Goal: Information Seeking & Learning: Learn about a topic

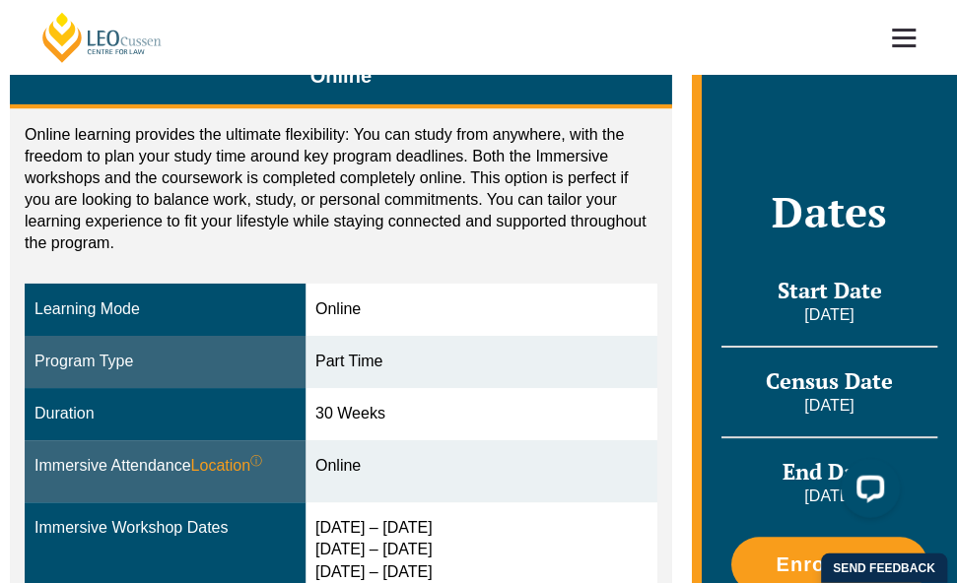
scroll to position [562, 0]
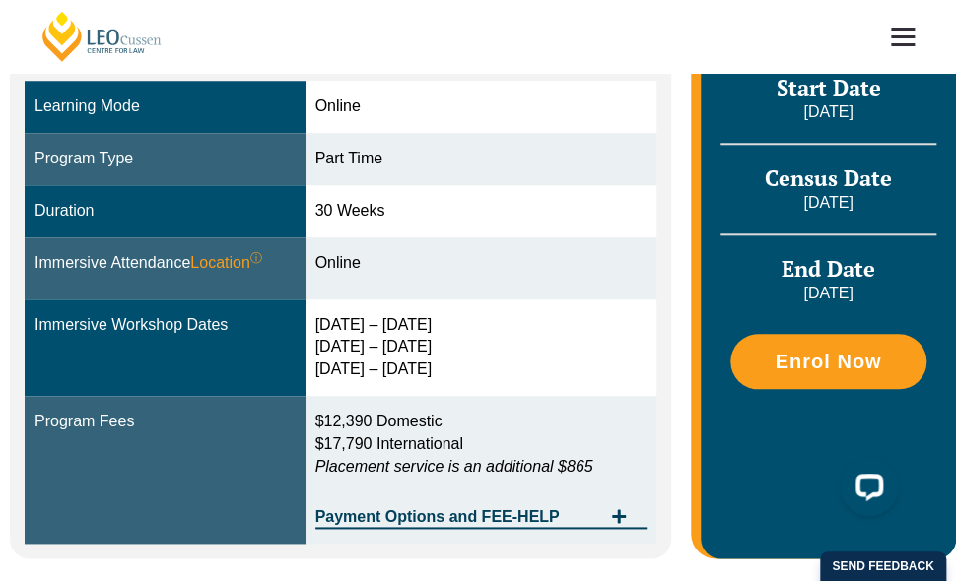
click at [824, 40] on header "[PERSON_NAME] Centre for Law Search here Practical Legal Training Our Practical…" at bounding box center [478, 36] width 956 height 73
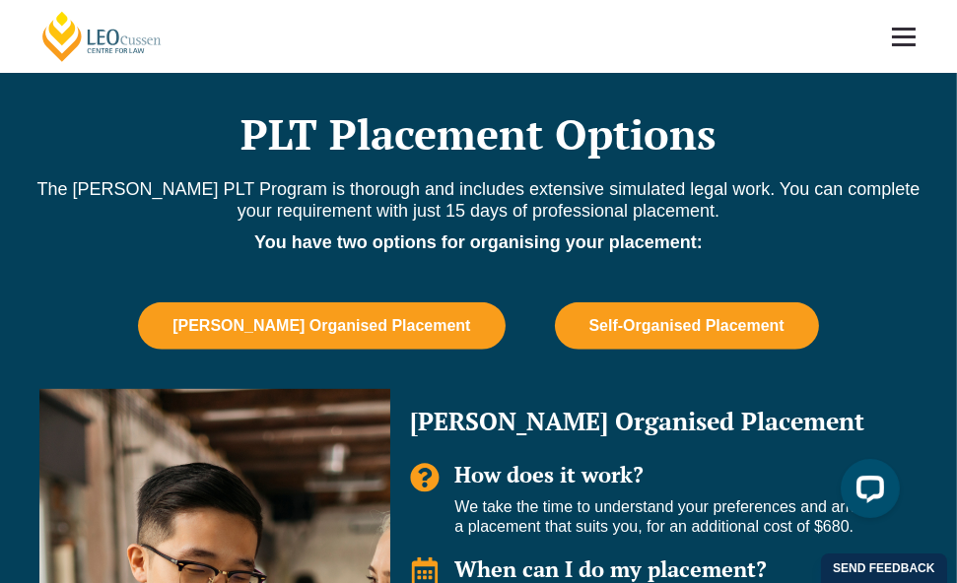
scroll to position [1108, 0]
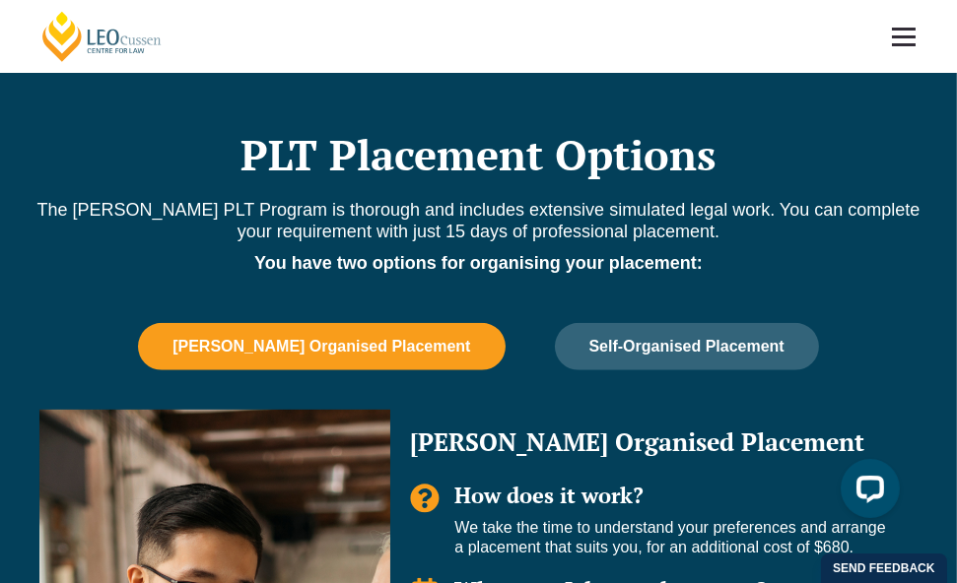
click at [364, 339] on span "[PERSON_NAME] Organised Placement" at bounding box center [321, 347] width 298 height 18
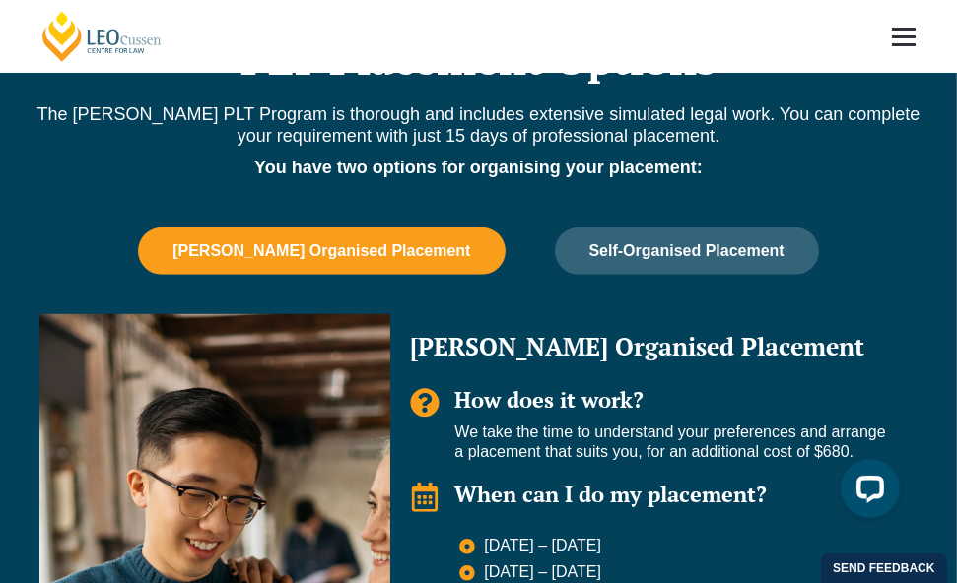
scroll to position [1328, 0]
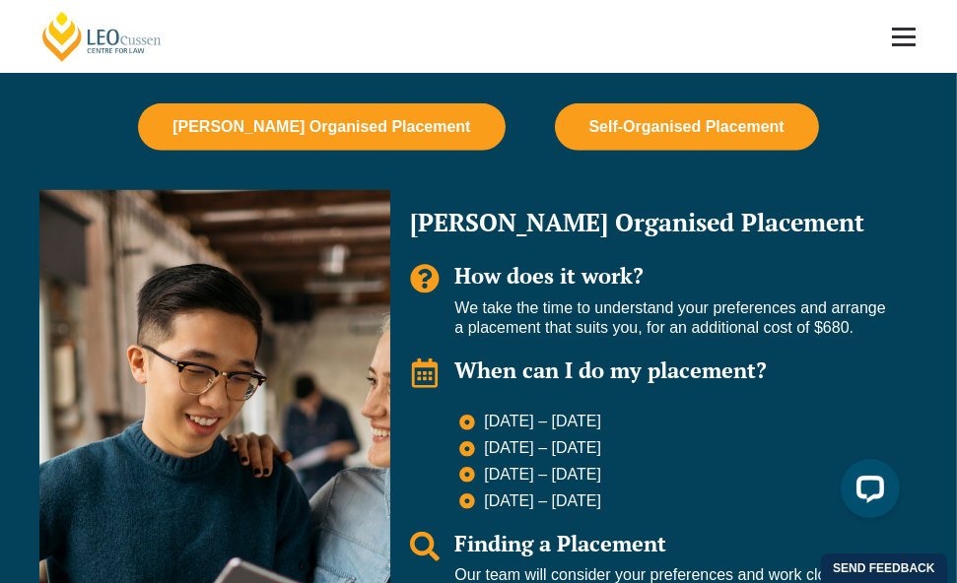
click at [687, 108] on button "Self-Organised Placement" at bounding box center [687, 126] width 264 height 47
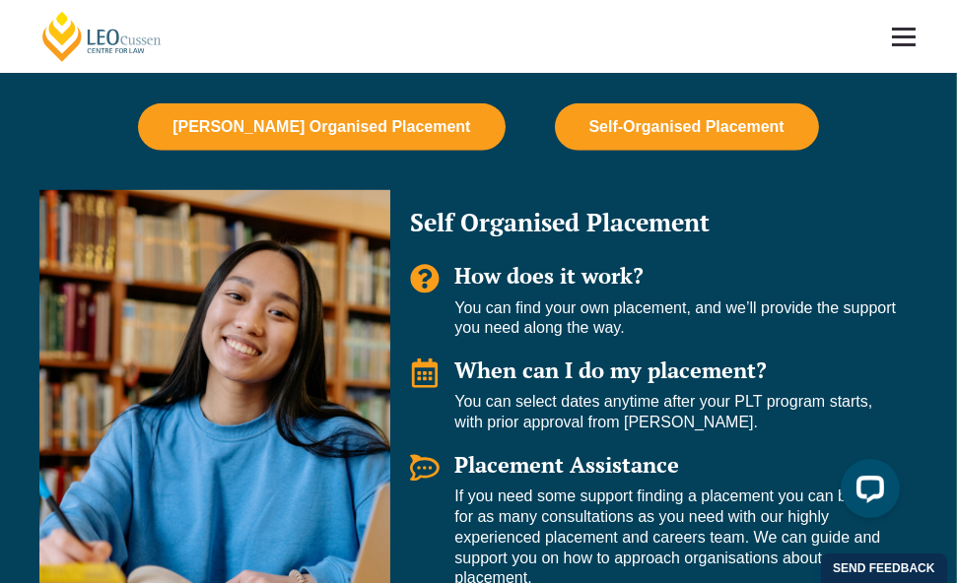
click at [370, 144] on button "[PERSON_NAME] Organised Placement" at bounding box center [321, 126] width 367 height 47
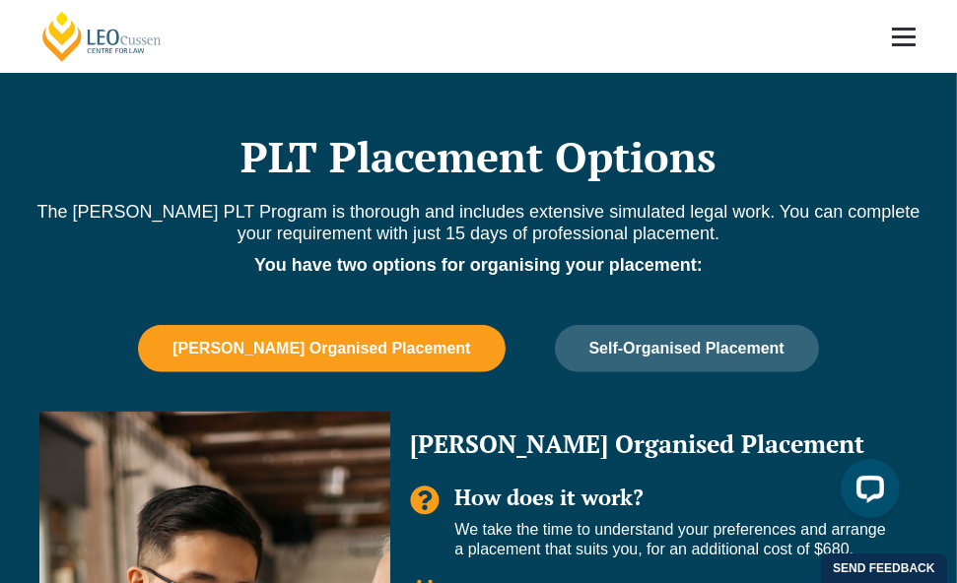
scroll to position [1095, 0]
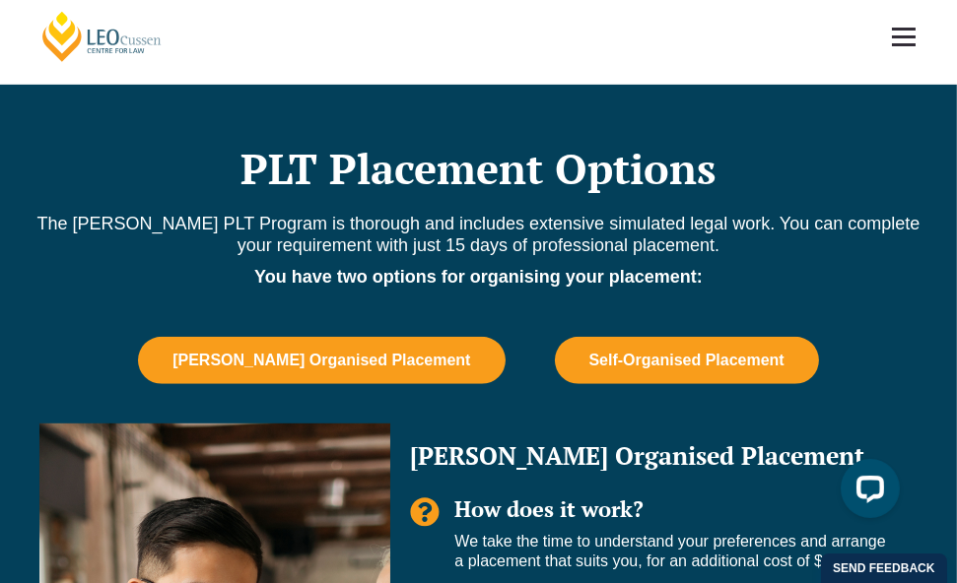
click at [673, 353] on span "Self-Organised Placement" at bounding box center [686, 361] width 195 height 18
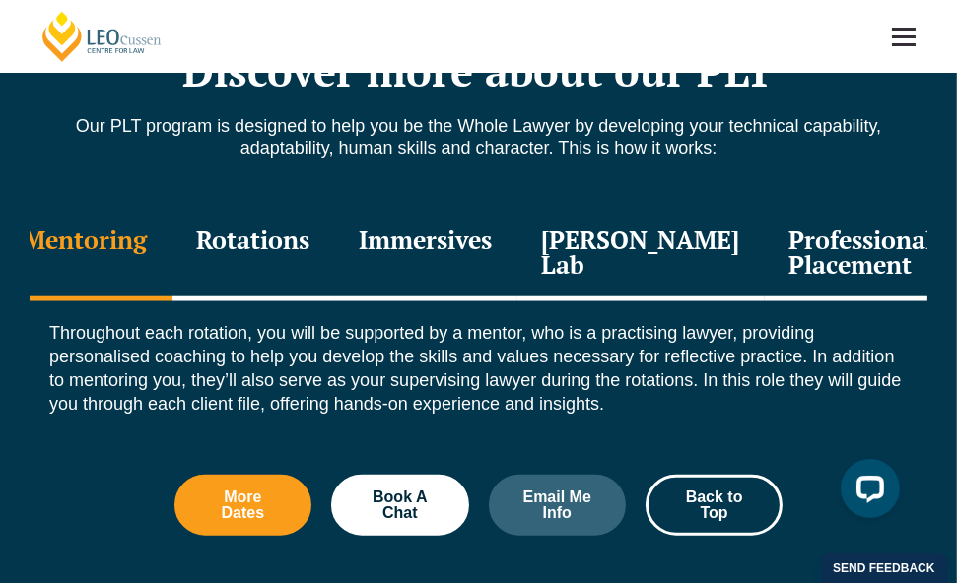
scroll to position [2189, 0]
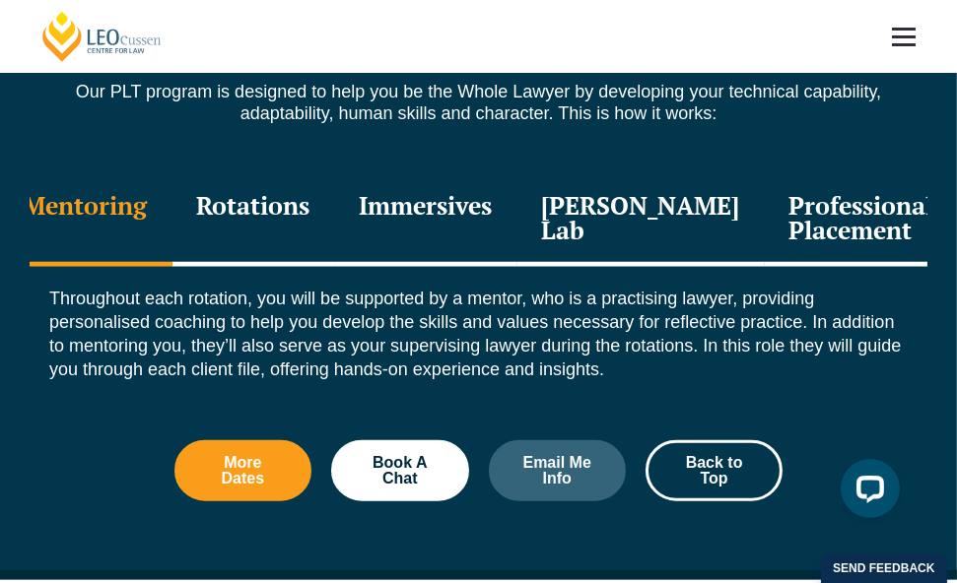
click at [792, 227] on div "Professional Placement" at bounding box center [862, 220] width 194 height 94
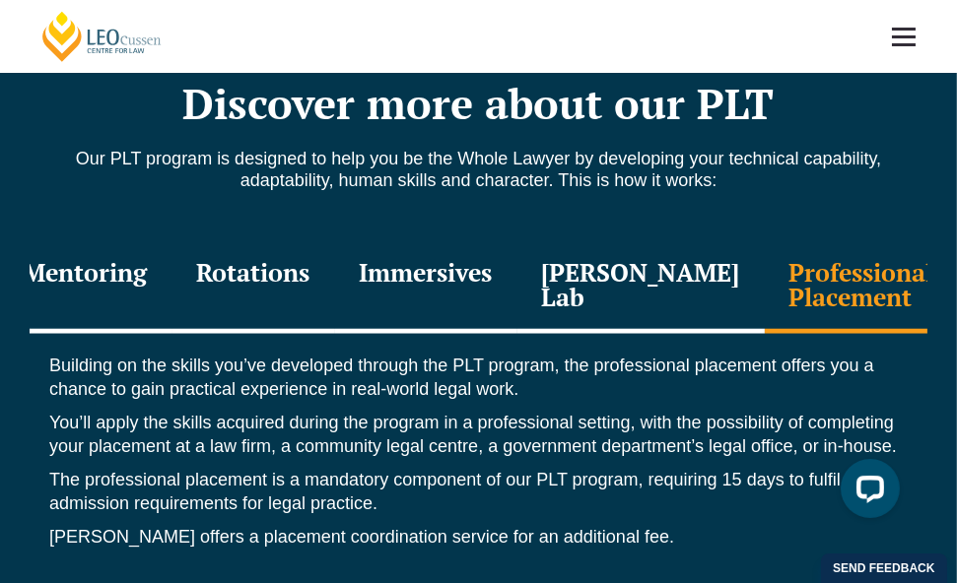
scroll to position [2080, 0]
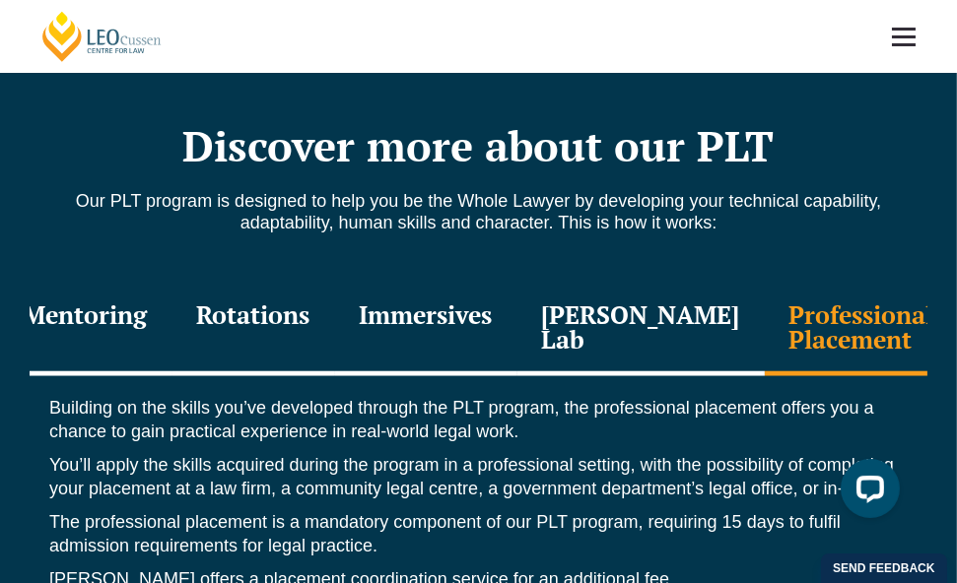
click at [651, 321] on div "[PERSON_NAME] Lab" at bounding box center [640, 330] width 247 height 94
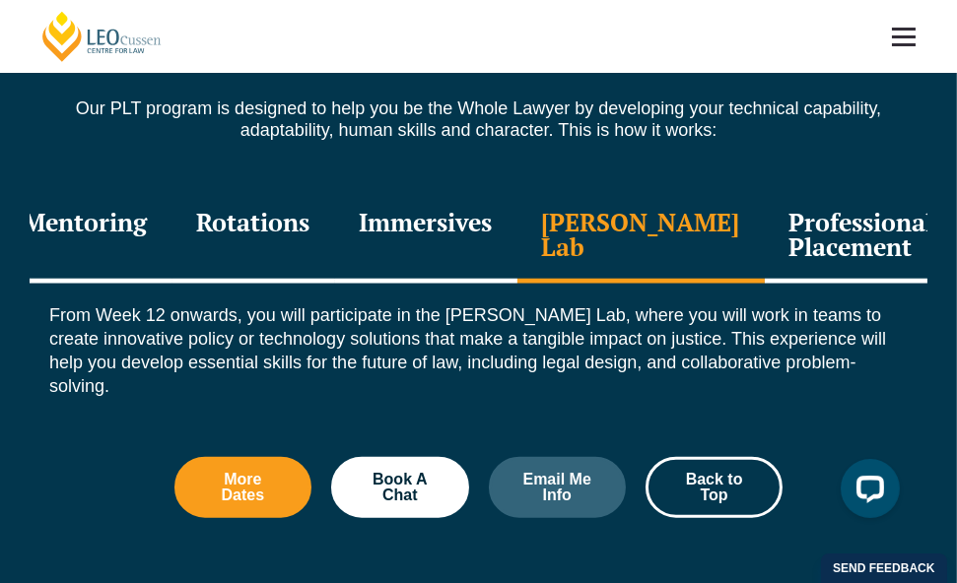
scroll to position [2299, 0]
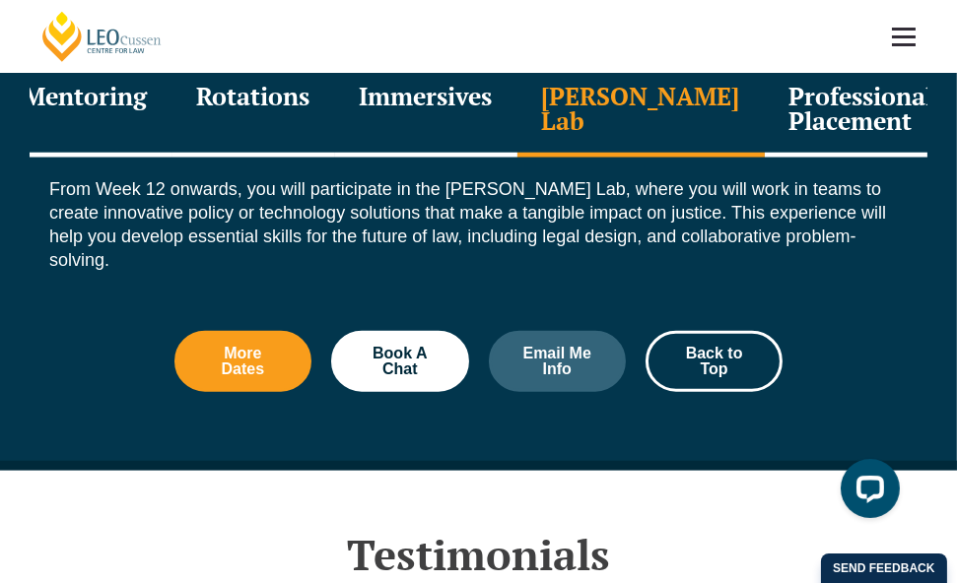
click at [459, 105] on div "Immersives" at bounding box center [426, 111] width 182 height 94
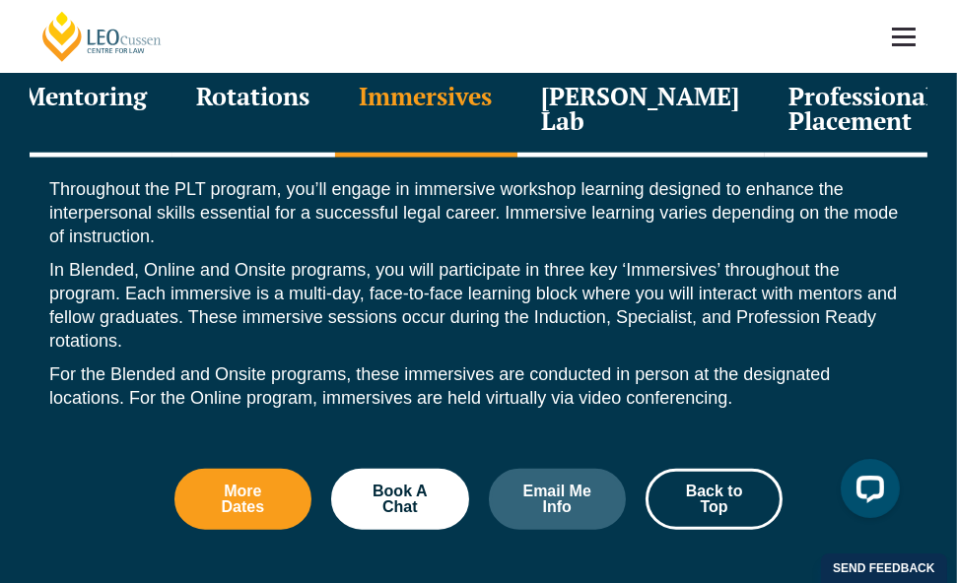
click at [261, 100] on div "Rotations" at bounding box center [253, 111] width 163 height 94
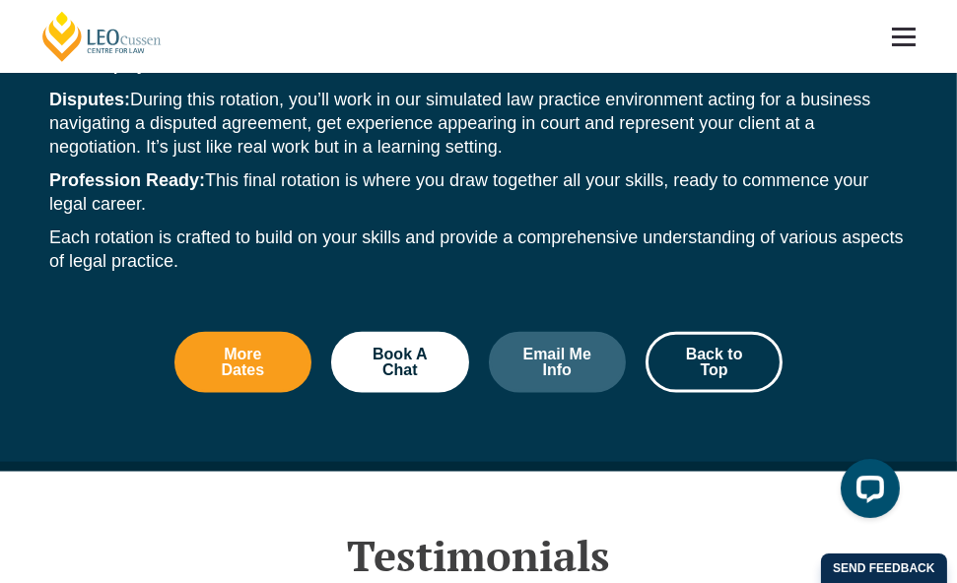
scroll to position [2736, 0]
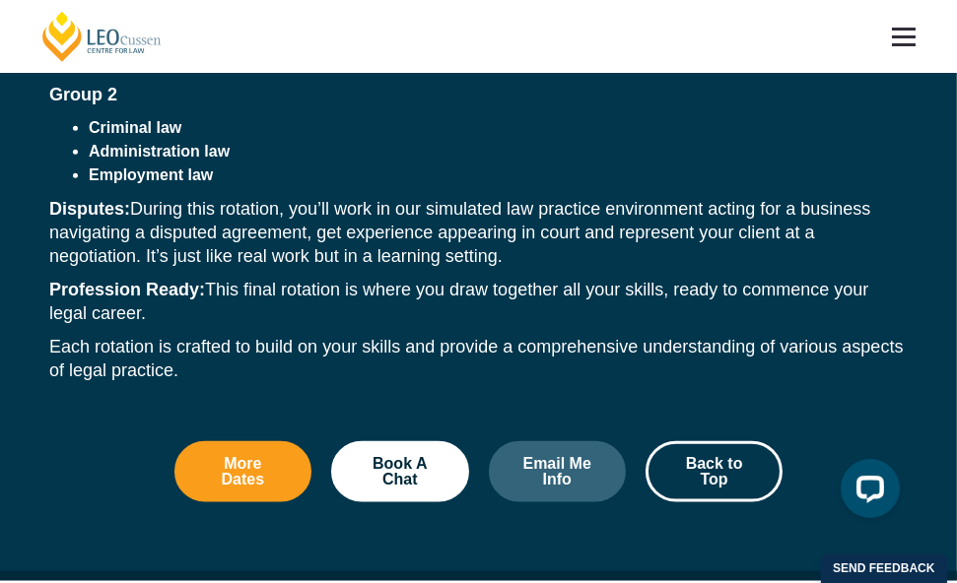
click at [553, 268] on p "Disputes: During this rotation, you’ll work in our simulated law practice envir…" at bounding box center [478, 232] width 858 height 71
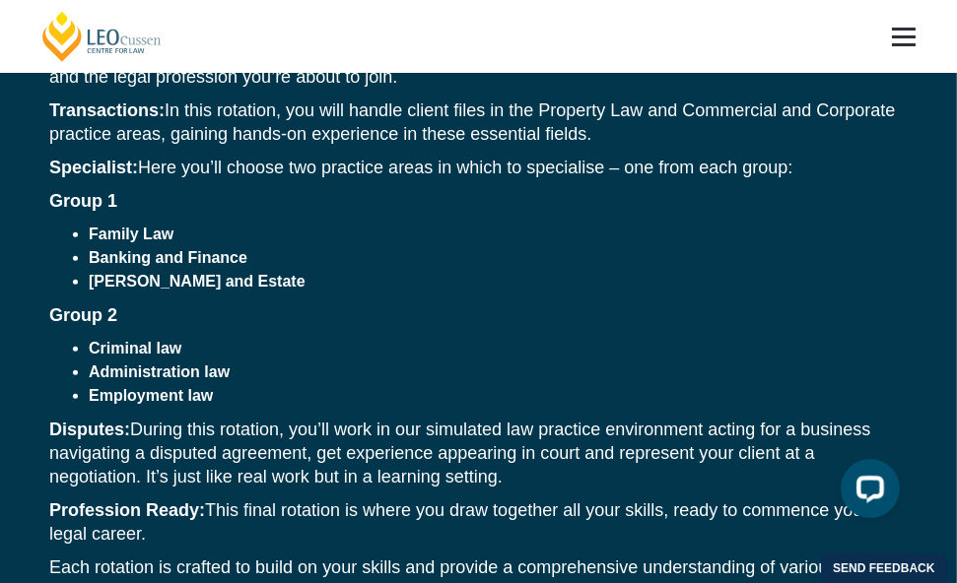
scroll to position [2299, 0]
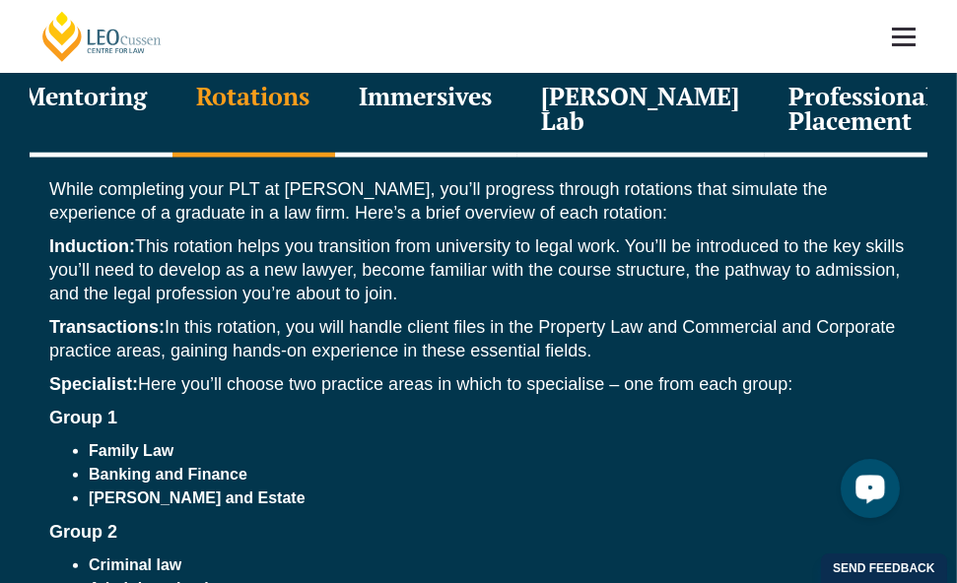
click at [450, 107] on div "Immersives" at bounding box center [426, 111] width 182 height 94
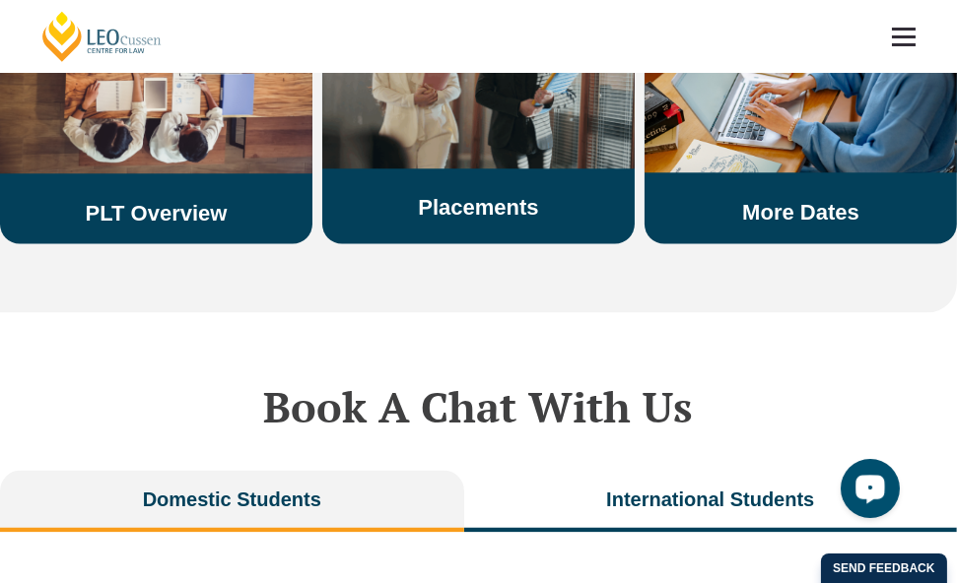
scroll to position [3941, 0]
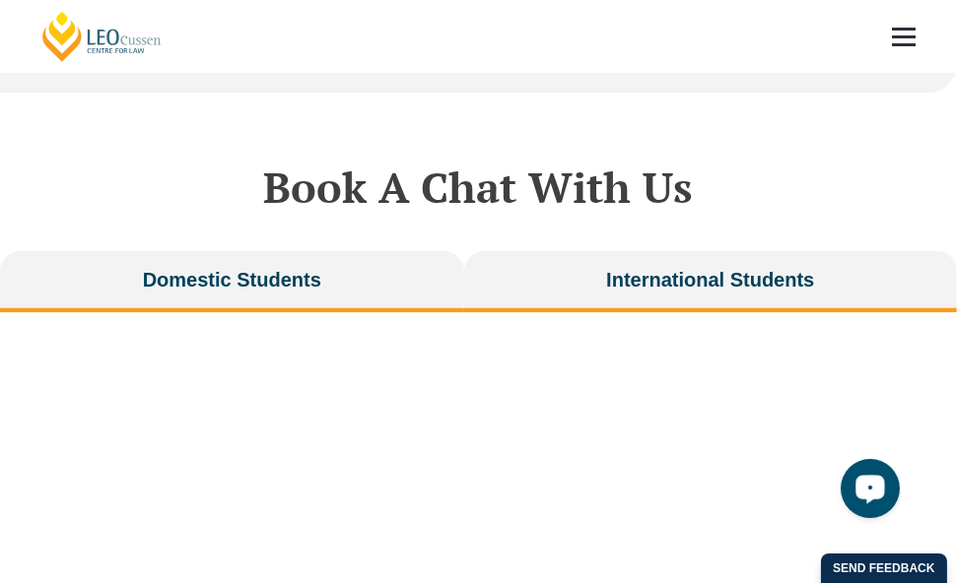
click at [646, 294] on span "International Students" at bounding box center [710, 280] width 208 height 28
